Goal: Information Seeking & Learning: Learn about a topic

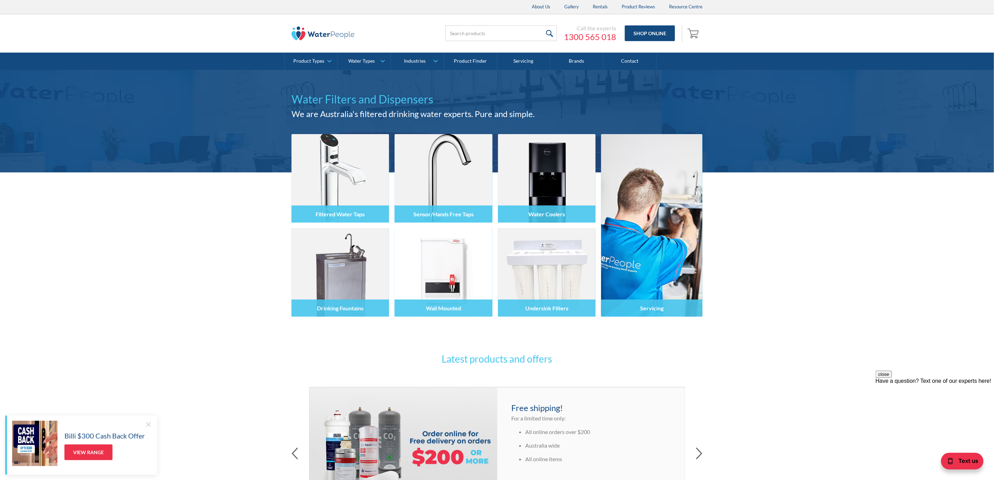
click at [318, 28] on img at bounding box center [322, 33] width 63 height 14
click at [811, 23] on div "Call the experts 1300 565 018 Shop Online 0 Your Cart Subtotal Pay with browser…" at bounding box center [497, 33] width 980 height 38
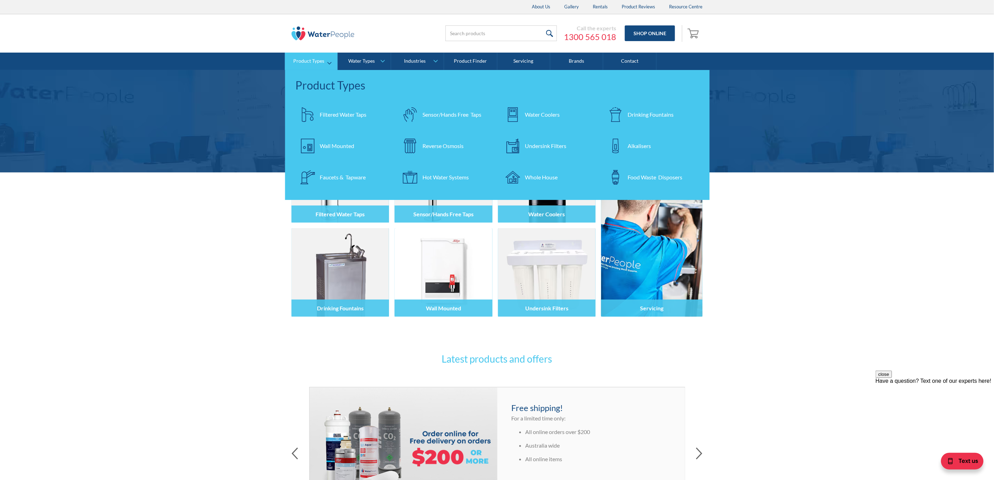
click at [673, 112] on div "Drinking Fountains" at bounding box center [650, 114] width 46 height 8
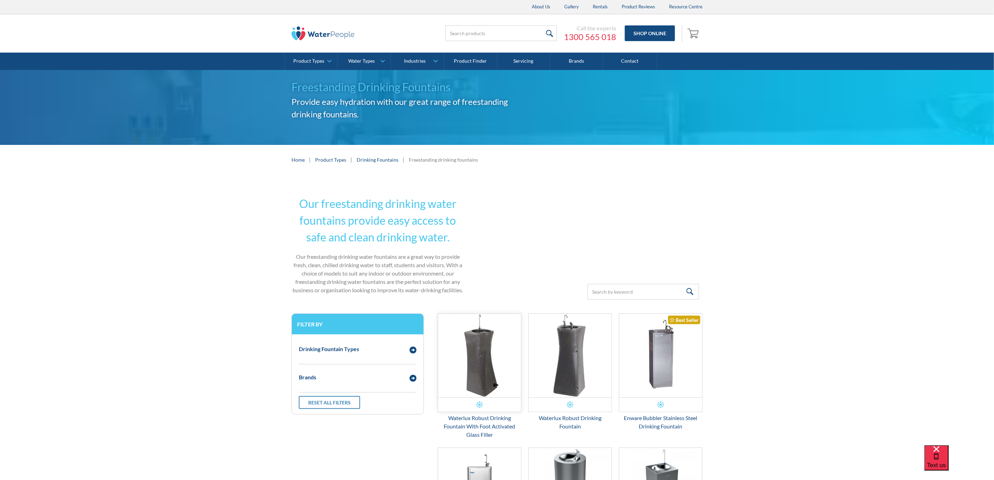
click at [477, 338] on img "Email Form 3" at bounding box center [479, 356] width 83 height 84
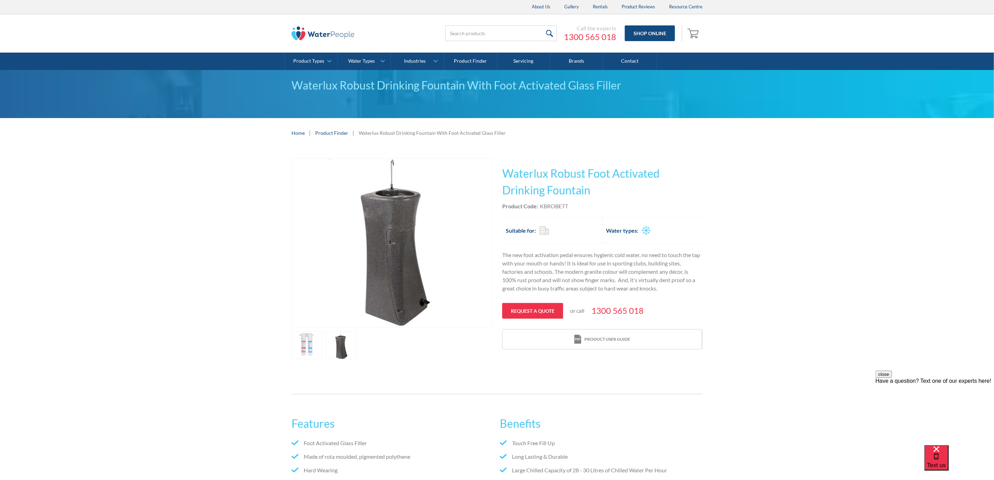
click at [322, 343] on link "open lightbox" at bounding box center [306, 345] width 31 height 28
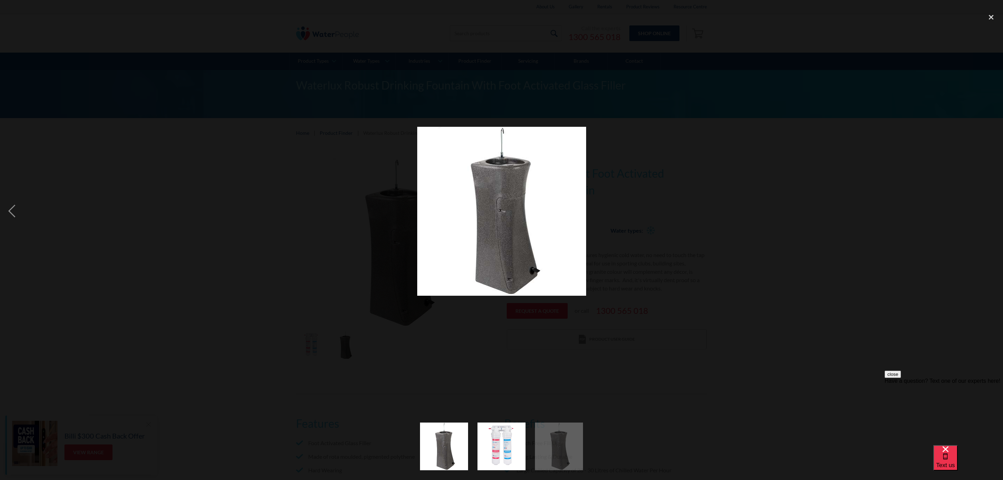
click at [679, 180] on div at bounding box center [501, 211] width 1003 height 403
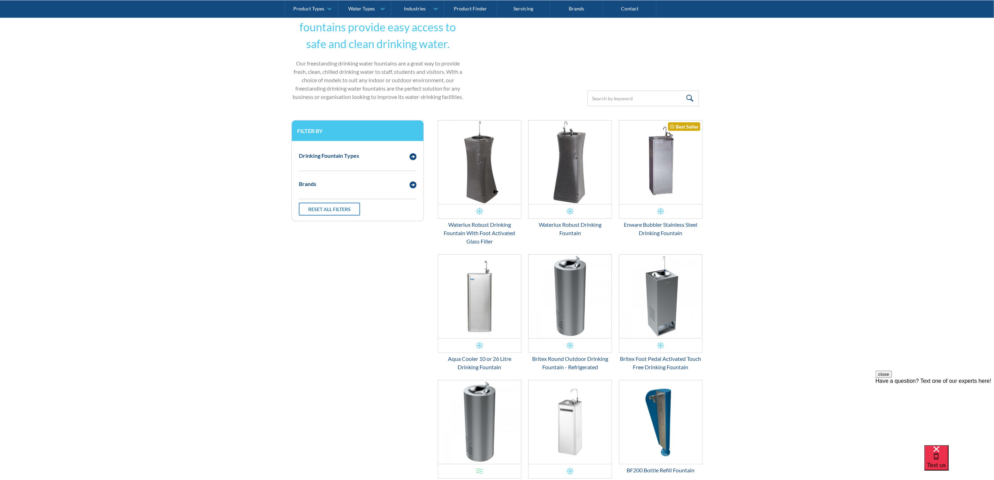
scroll to position [261, 0]
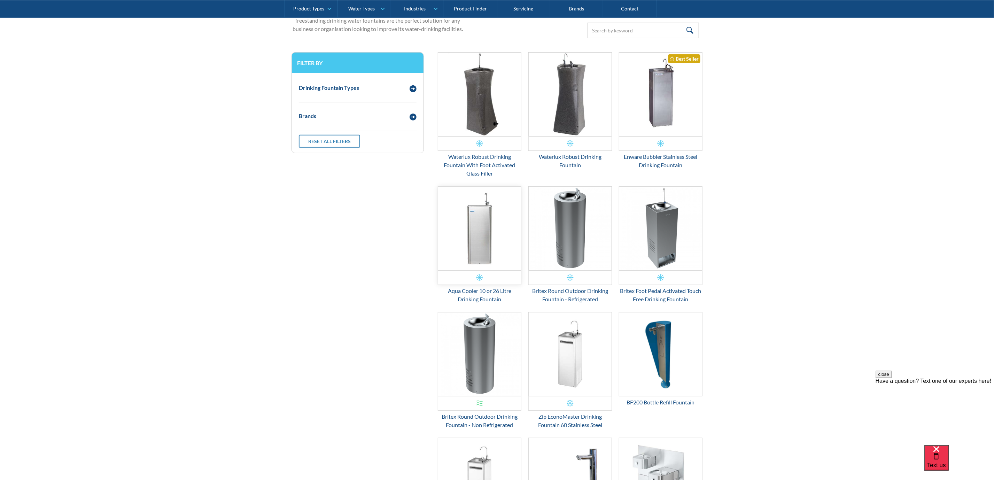
click at [486, 241] on img "Email Form 3" at bounding box center [479, 229] width 83 height 84
click at [472, 108] on img "Email Form 3" at bounding box center [479, 95] width 83 height 84
click at [572, 116] on img "Email Form 3" at bounding box center [570, 95] width 83 height 84
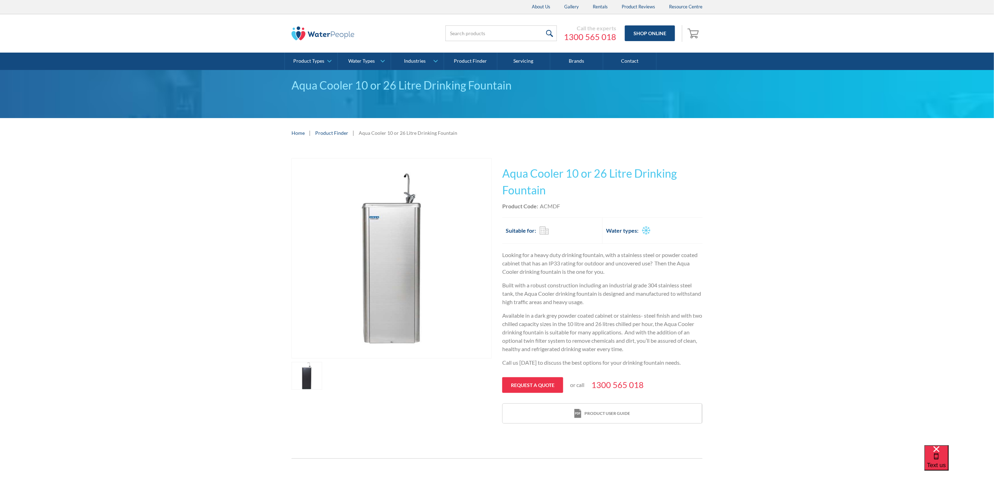
click at [305, 370] on link "open lightbox" at bounding box center [306, 376] width 31 height 28
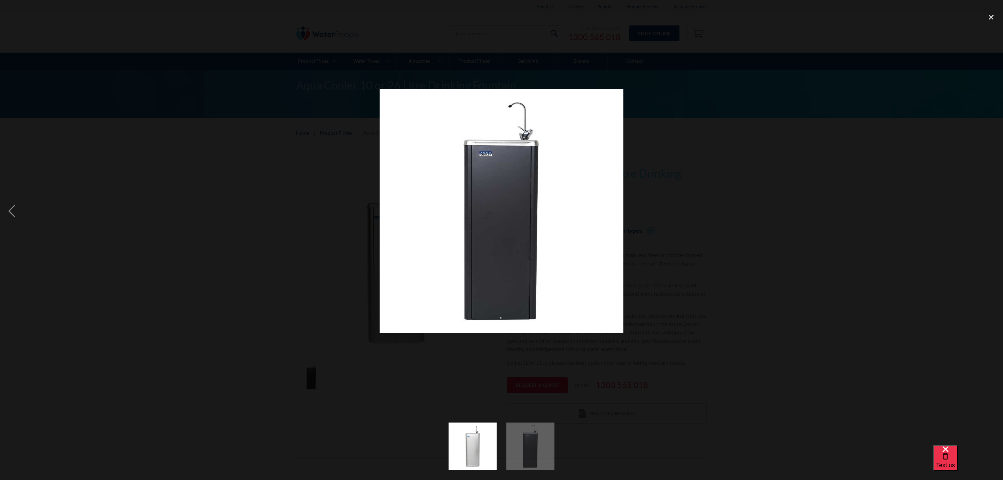
click at [741, 208] on div at bounding box center [501, 211] width 1003 height 403
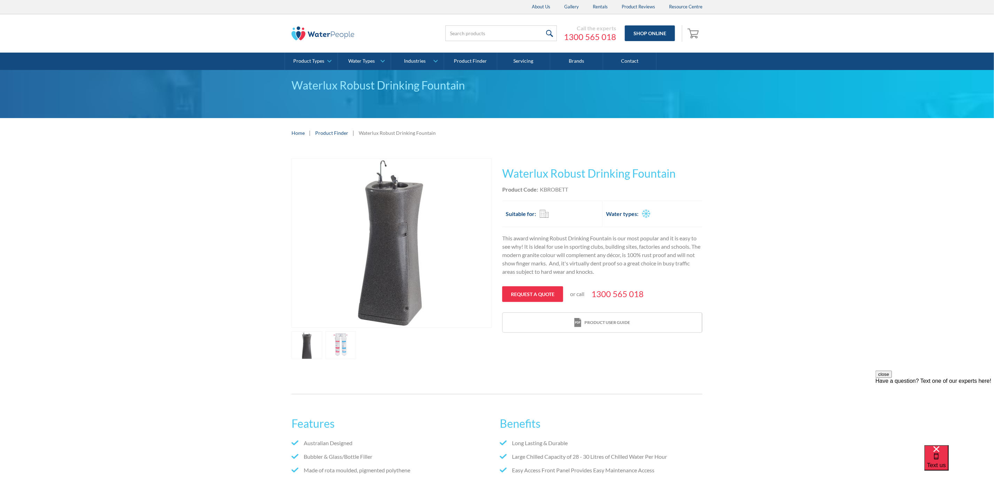
click at [218, 36] on div "Call the experts 1300 565 018 Shop Online 0 Your Cart Subtotal Pay with browser…" at bounding box center [497, 33] width 980 height 38
drag, startPoint x: 540, startPoint y: 189, endPoint x: 570, endPoint y: 190, distance: 30.0
click at [570, 190] on div "Product Code: KBROBETT" at bounding box center [602, 189] width 200 height 8
click at [328, 36] on img at bounding box center [322, 33] width 63 height 14
